Goal: Task Accomplishment & Management: Use online tool/utility

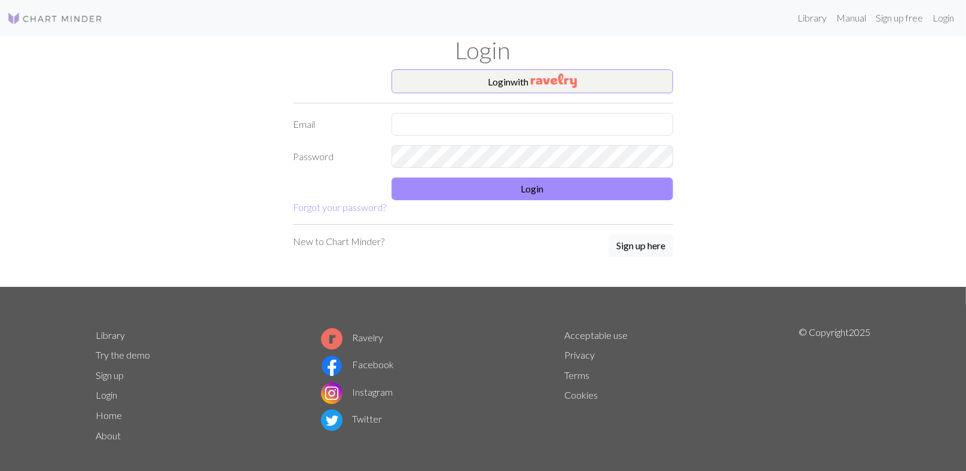
click at [837, 229] on div "Login with Email Password Login Forgot your password? New to Chart Minder? Sign…" at bounding box center [482, 178] width 789 height 218
click at [790, 54] on h1 "Login" at bounding box center [482, 50] width 789 height 29
click at [706, 110] on div "Login with Email Password Login Forgot your password? New to Chart Minder? Sign…" at bounding box center [482, 178] width 789 height 218
click at [452, 133] on input "text" at bounding box center [531, 124] width 281 height 23
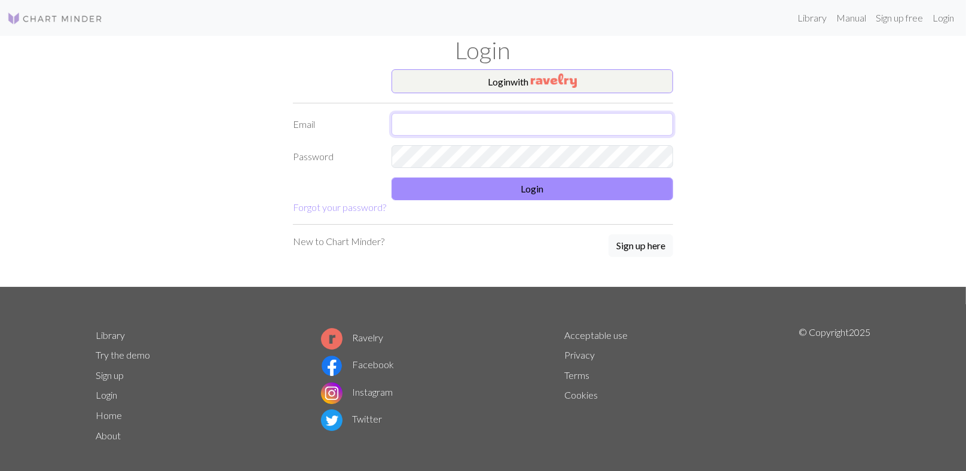
type input "[EMAIL_ADDRESS][DOMAIN_NAME]"
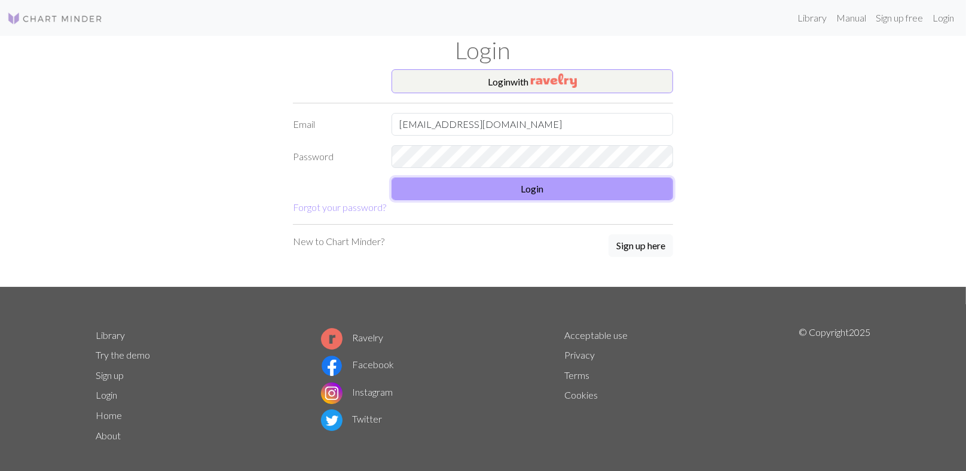
click at [458, 198] on button "Login" at bounding box center [531, 188] width 281 height 23
click at [455, 194] on button "Login" at bounding box center [531, 188] width 281 height 23
click at [493, 198] on button "Login" at bounding box center [531, 188] width 281 height 23
click at [488, 194] on button "Login" at bounding box center [531, 188] width 281 height 23
click at [449, 188] on button "Login" at bounding box center [531, 188] width 281 height 23
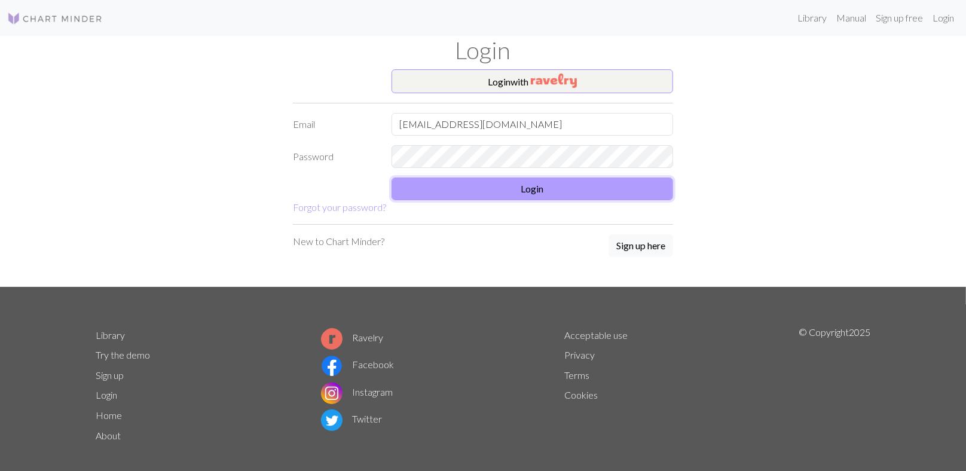
click at [449, 191] on button "Login" at bounding box center [531, 188] width 281 height 23
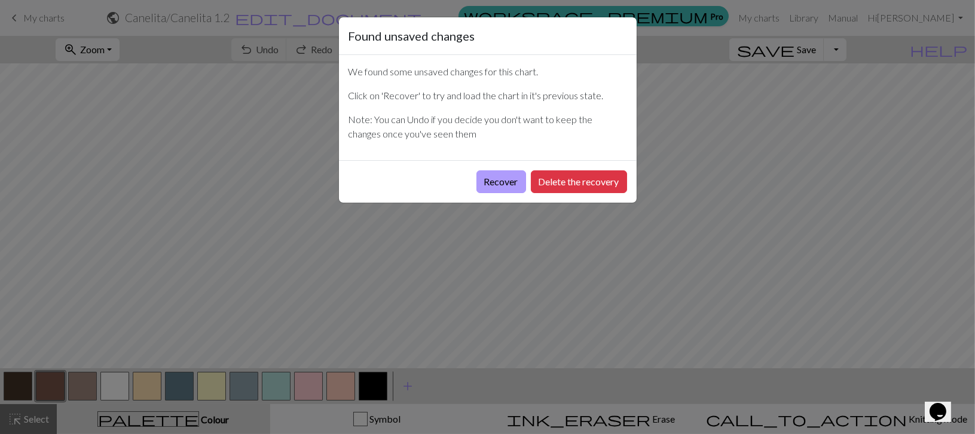
click at [489, 177] on button "Recover" at bounding box center [501, 181] width 50 height 23
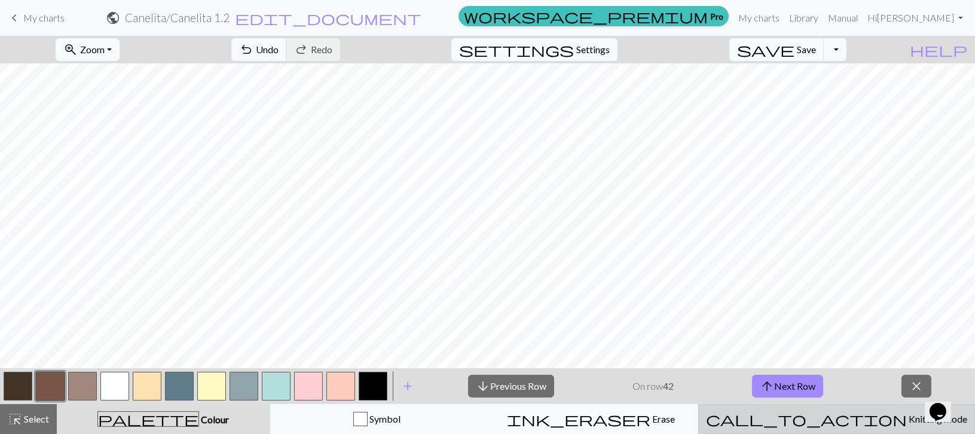
click at [715, 417] on span "call_to_action" at bounding box center [806, 419] width 201 height 17
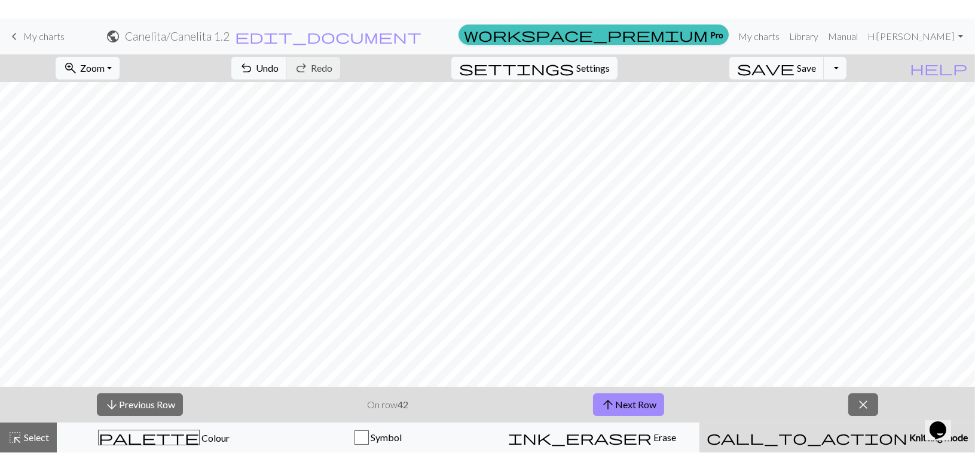
scroll to position [193, 0]
